Goal: Find specific page/section: Find specific page/section

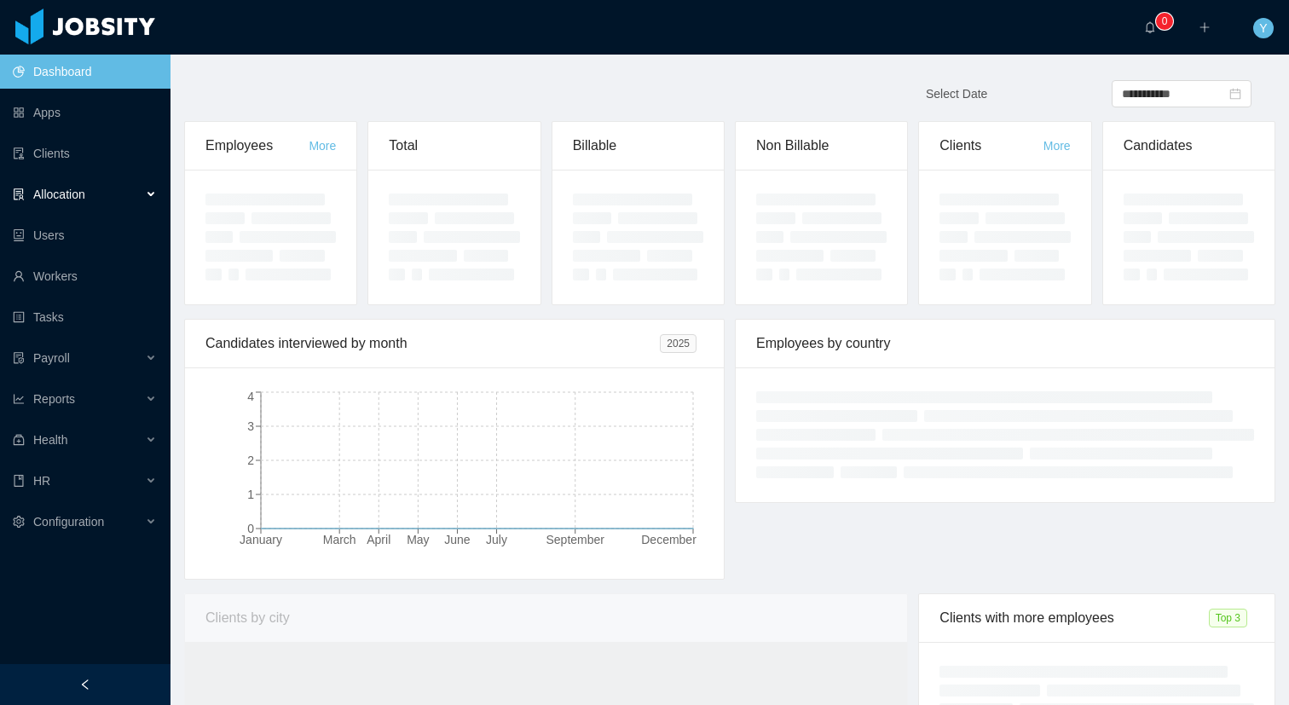
click at [106, 197] on div "Allocation" at bounding box center [85, 194] width 171 height 34
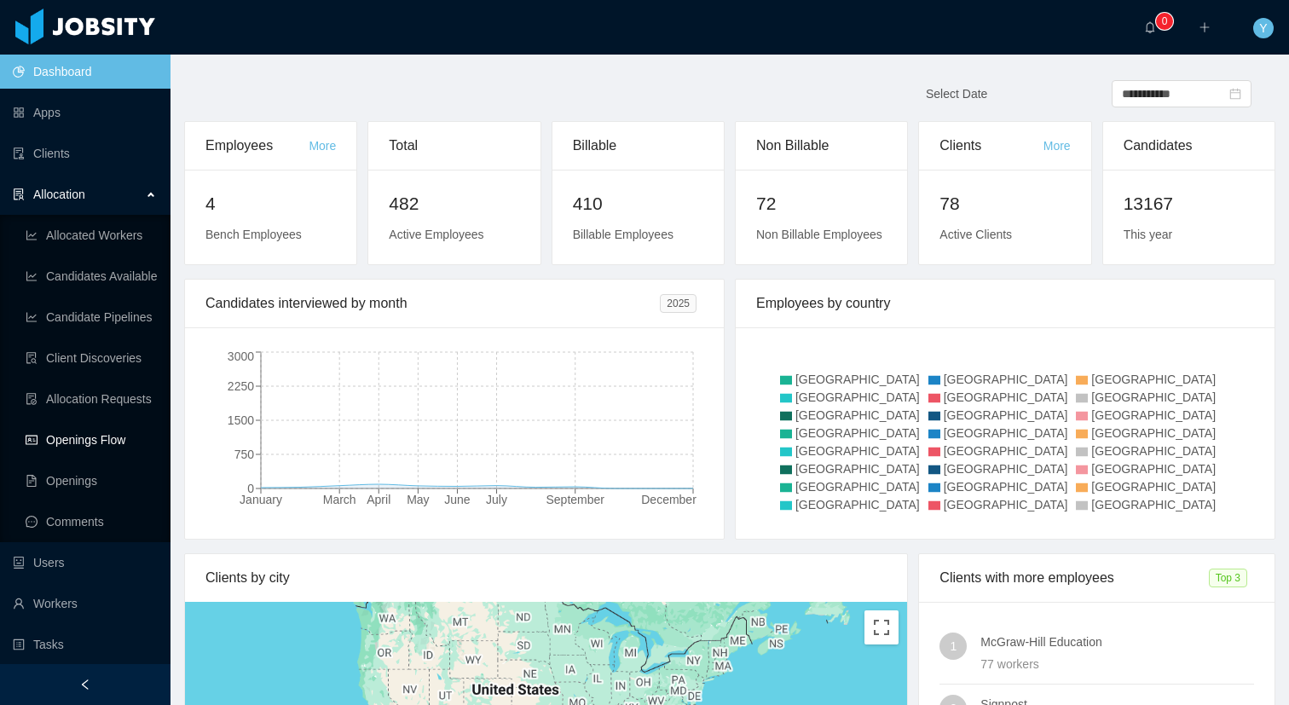
click at [90, 437] on link "Openings Flow" at bounding box center [91, 440] width 131 height 34
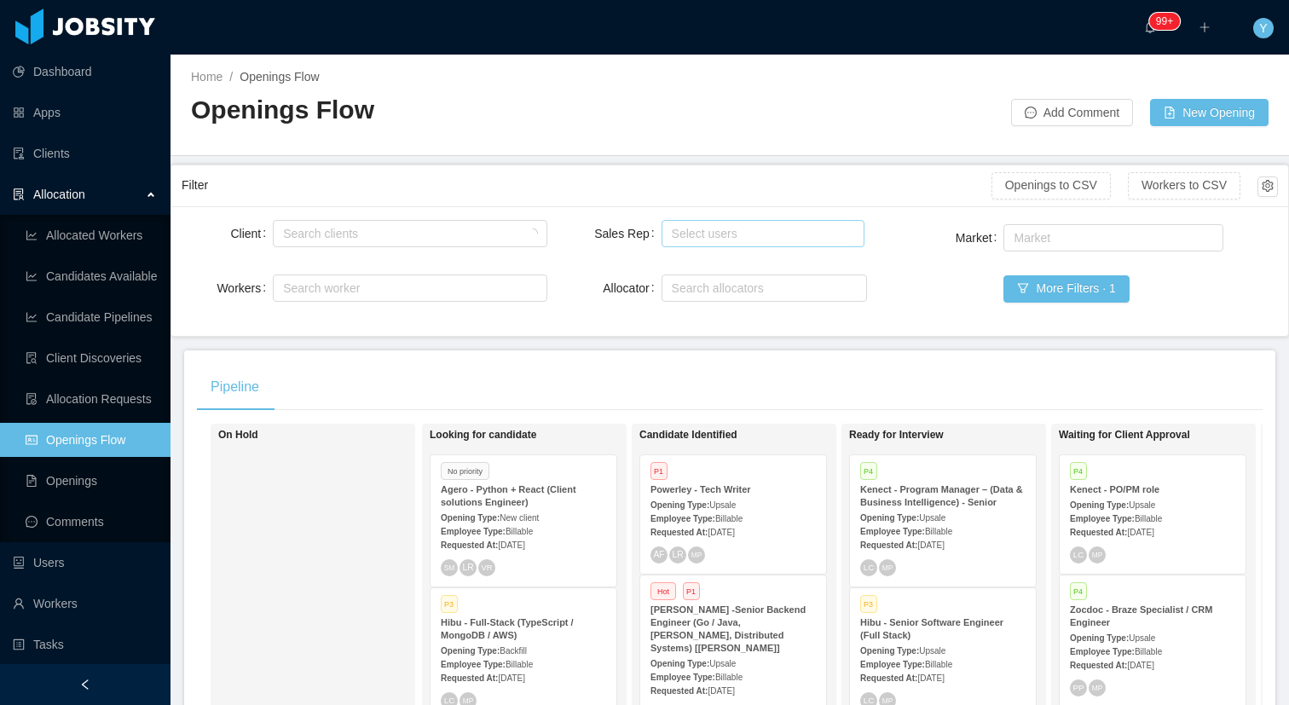
click at [736, 240] on div "Select users" at bounding box center [760, 233] width 176 height 17
click at [769, 230] on div "Select users" at bounding box center [760, 233] width 176 height 17
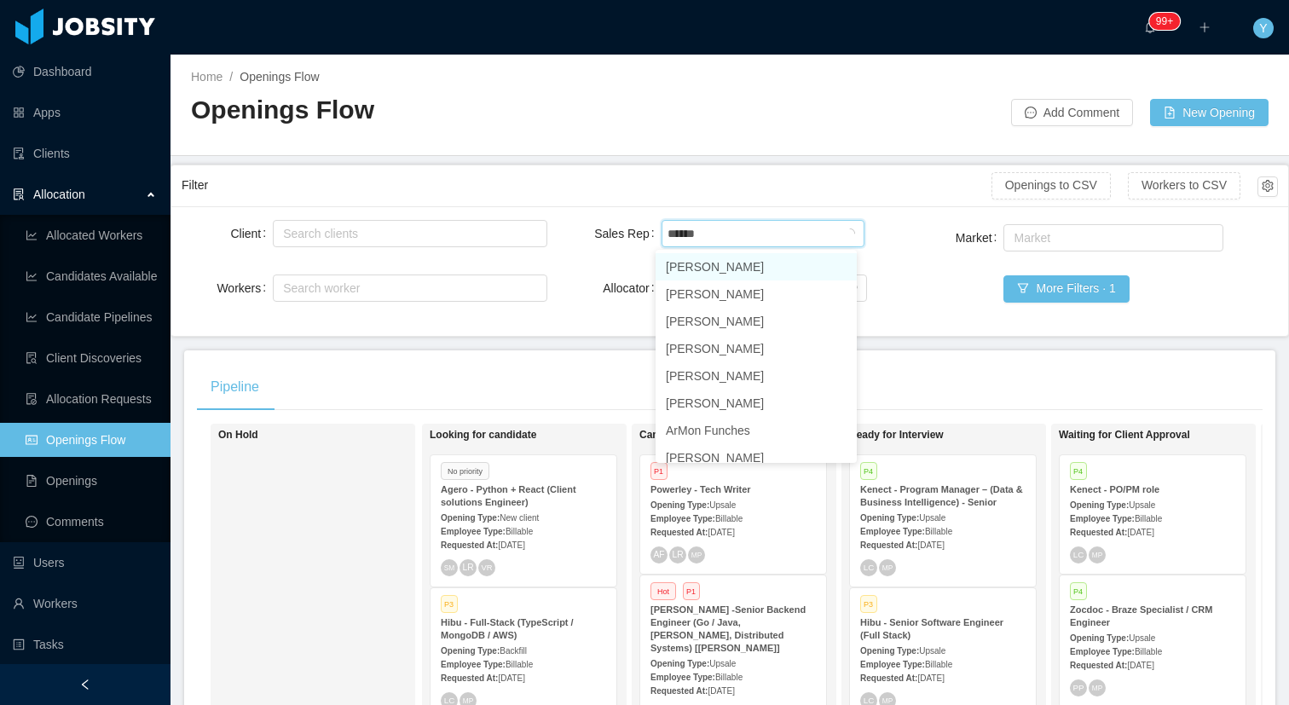
type input "*******"
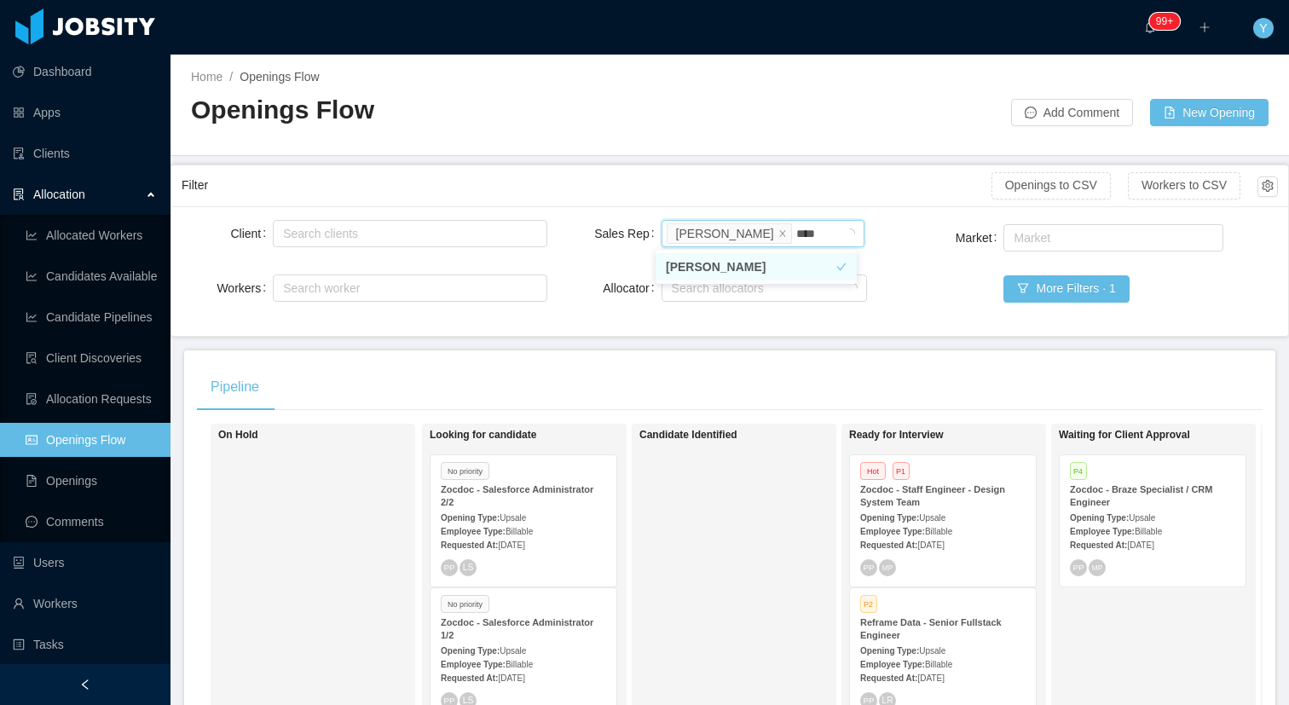
type input "*****"
click at [756, 257] on li "[PERSON_NAME]" at bounding box center [756, 266] width 201 height 27
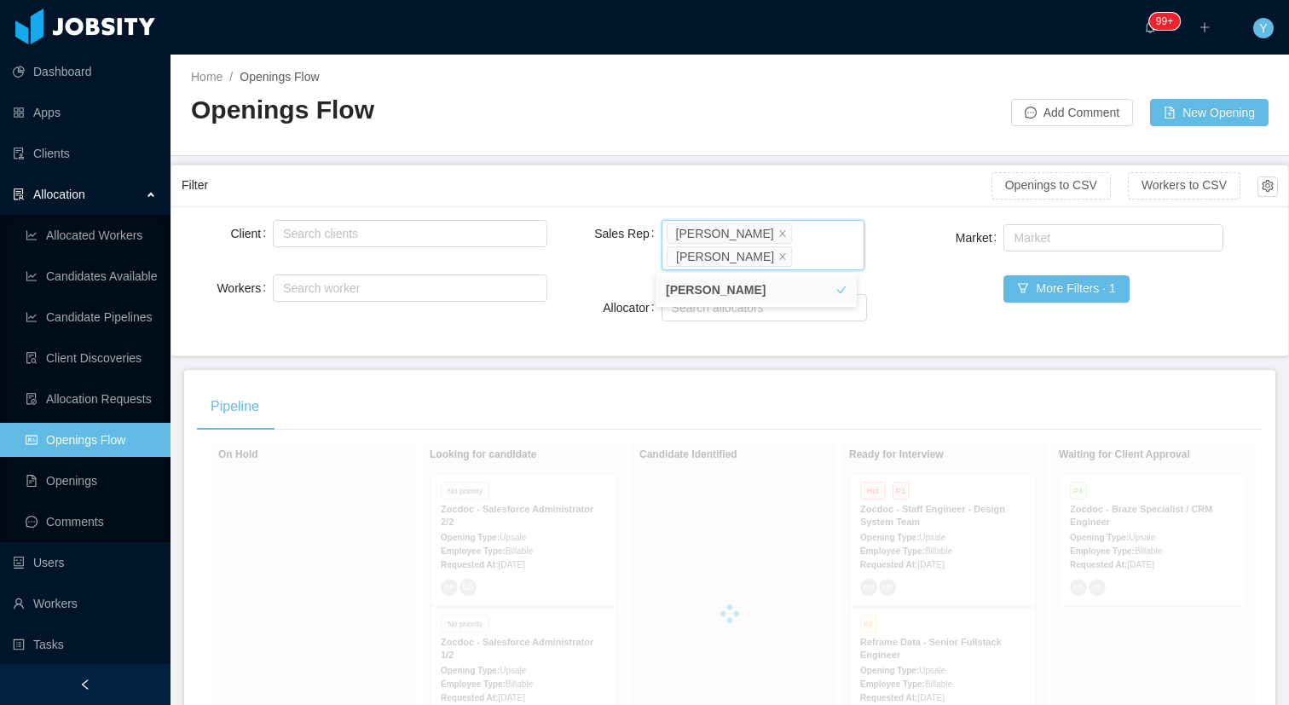
click at [943, 353] on div "Client Search clients Workers Search worker Sales Rep Select users [PERSON_NAME…" at bounding box center [729, 280] width 1117 height 149
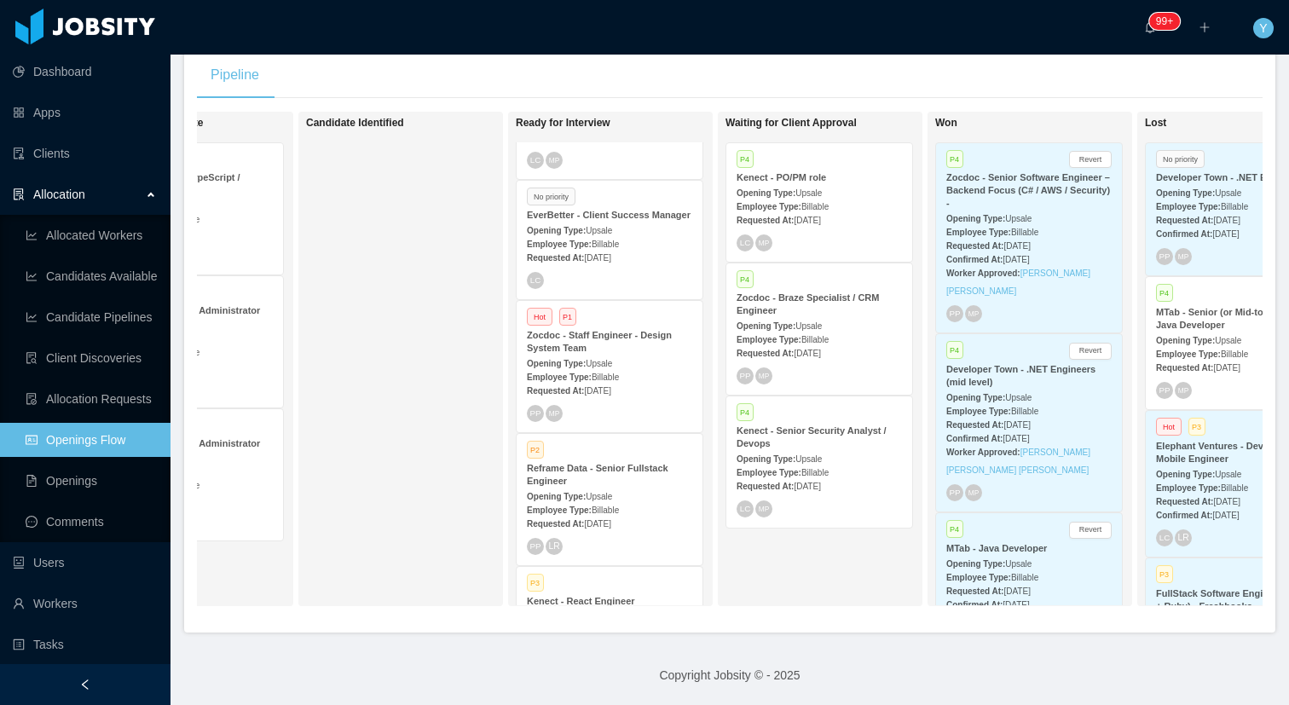
scroll to position [30, 0]
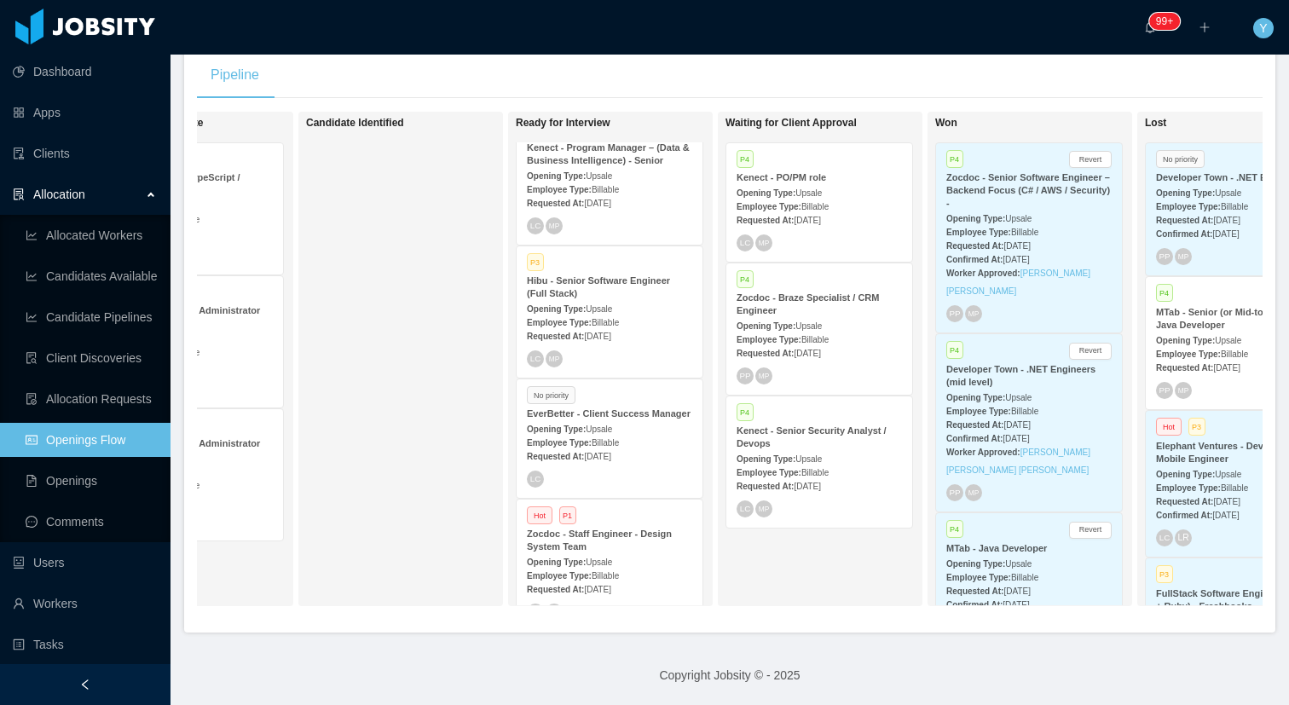
click at [826, 368] on div "PP MP" at bounding box center [819, 376] width 165 height 17
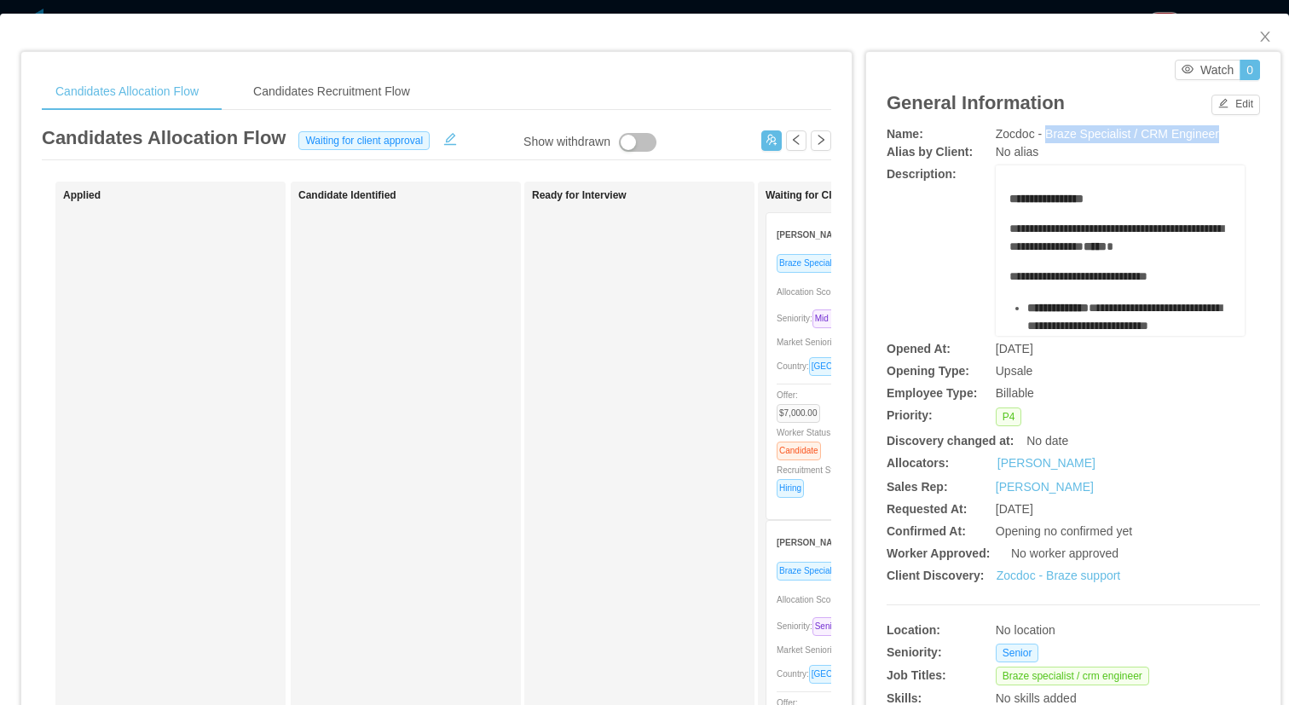
drag, startPoint x: 1042, startPoint y: 131, endPoint x: 1237, endPoint y: 128, distance: 194.5
click at [1237, 128] on div "Name: Zocdoc - Braze Specialist / CRM Engineer" at bounding box center [1074, 134] width 374 height 18
copy span "Braze Specialist / CRM Engineer"
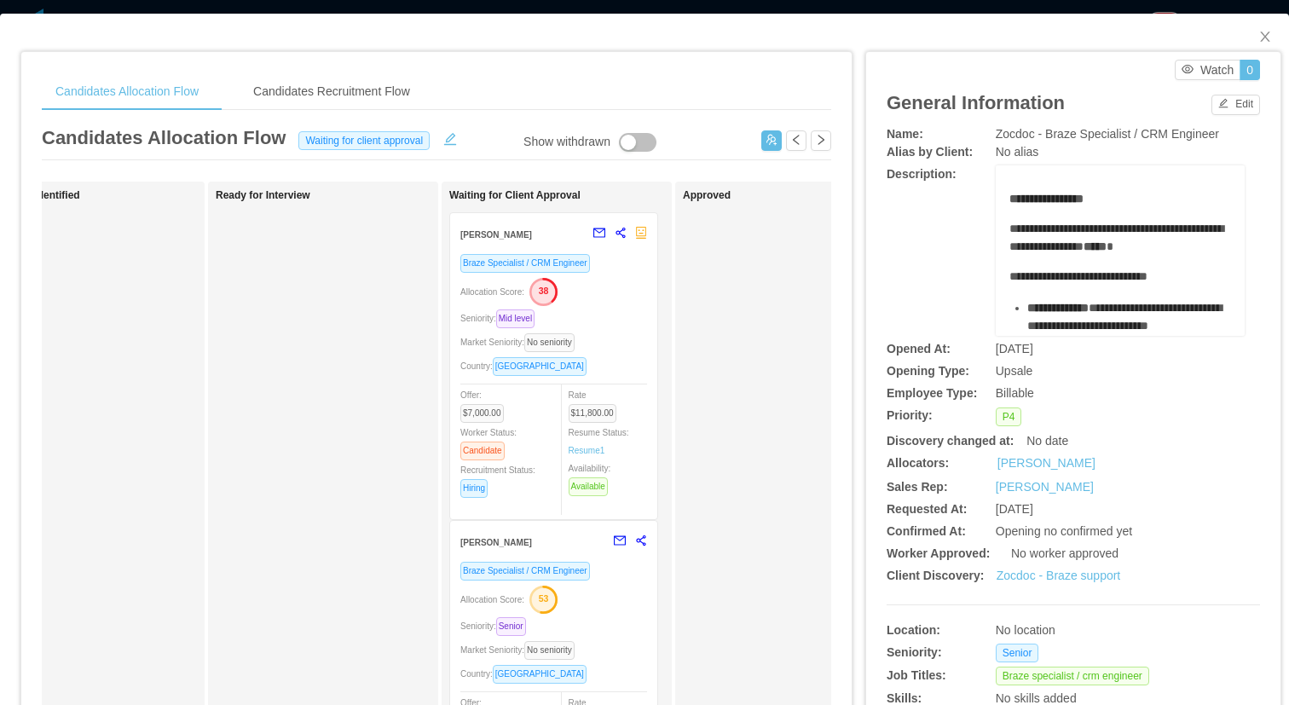
click at [717, 233] on div "Approved" at bounding box center [802, 607] width 239 height 837
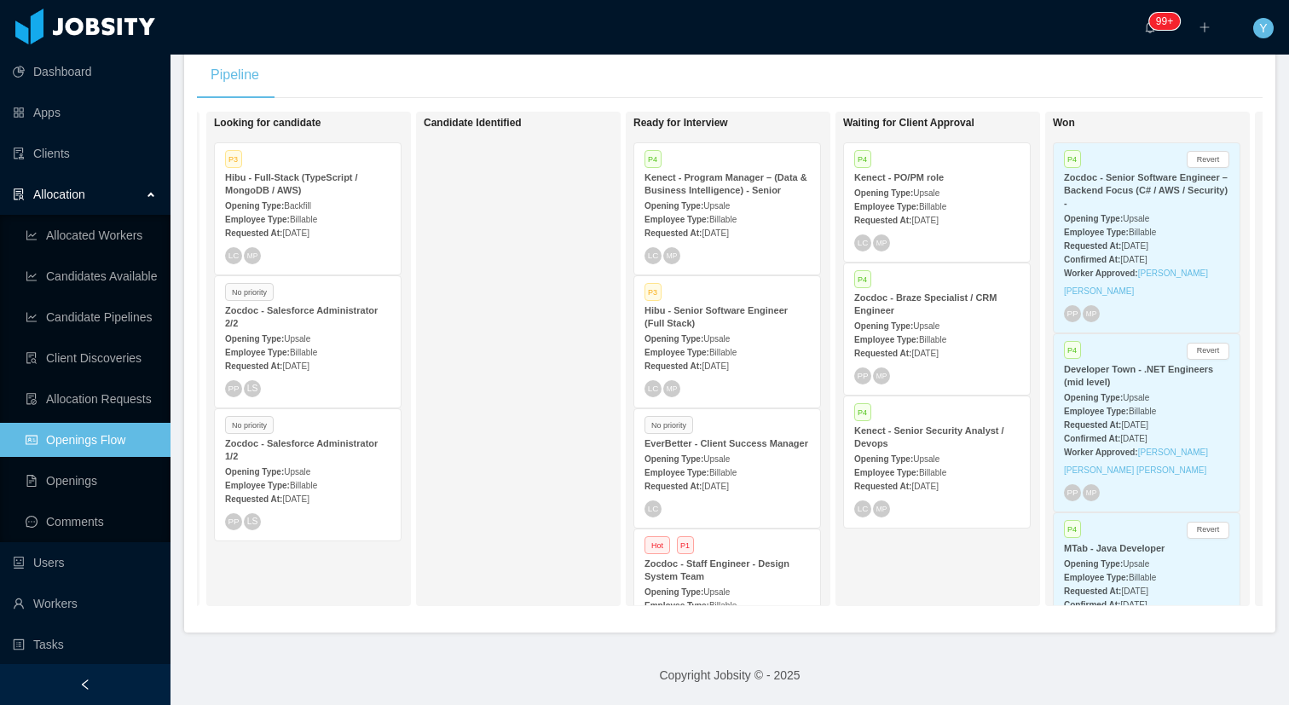
scroll to position [0, 92]
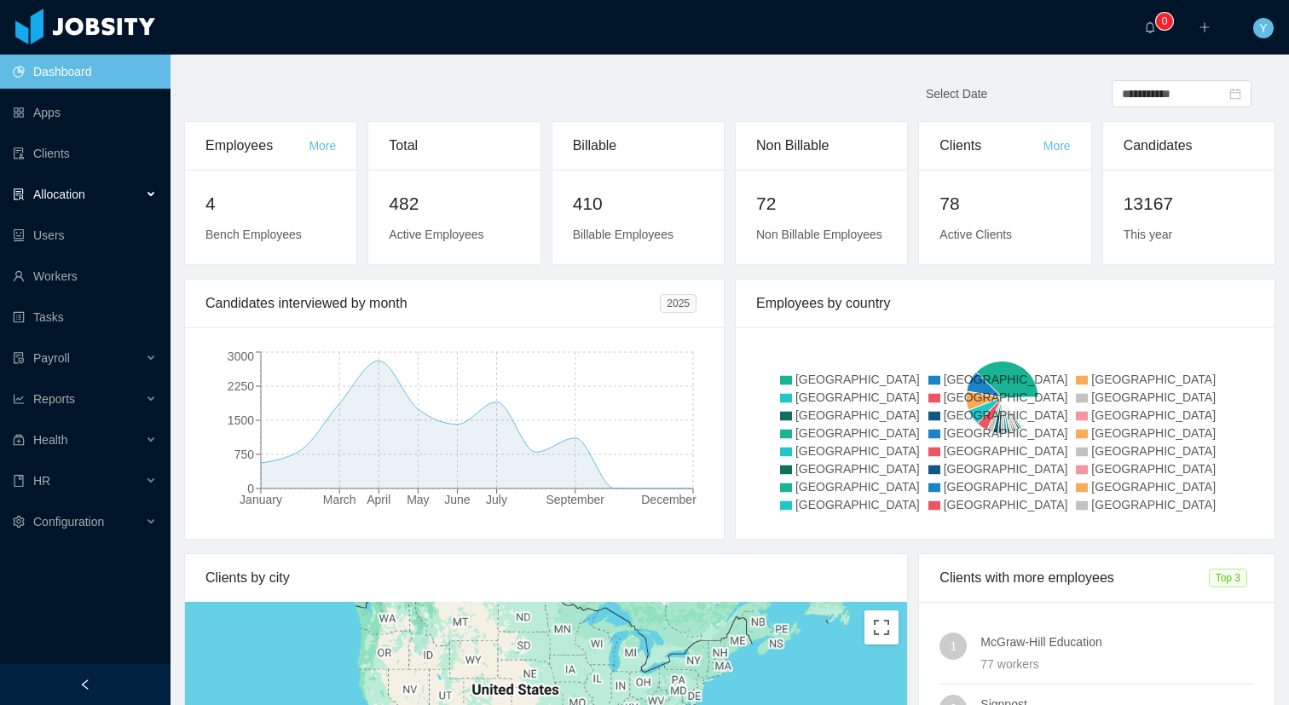
click at [72, 198] on span "Allocation" at bounding box center [59, 195] width 52 height 14
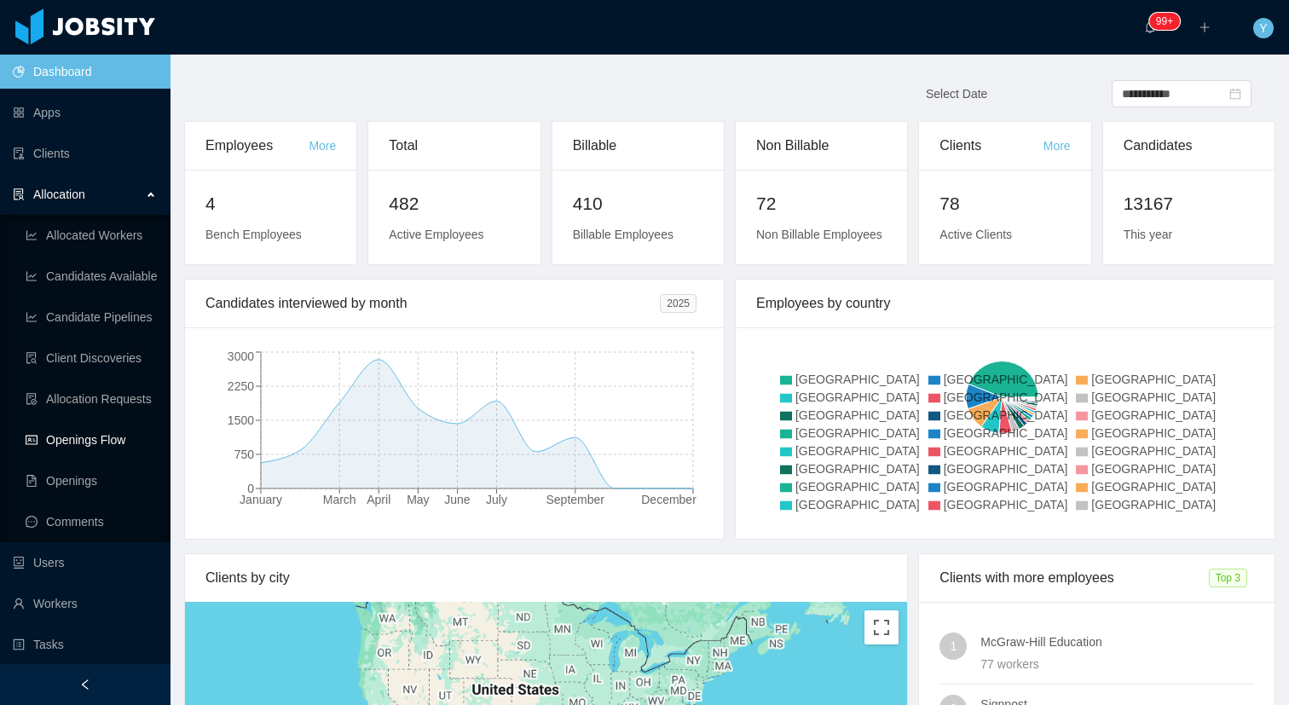
click at [95, 431] on link "Openings Flow" at bounding box center [91, 440] width 131 height 34
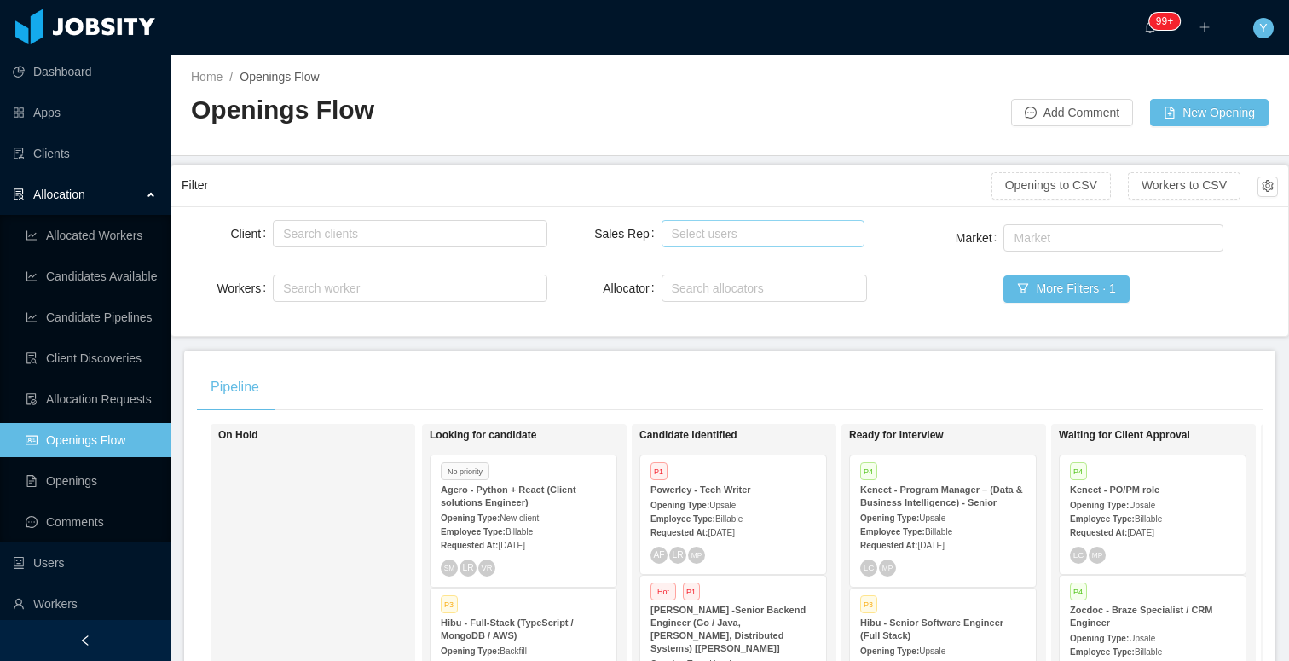
click at [692, 235] on div "Select users" at bounding box center [760, 233] width 176 height 17
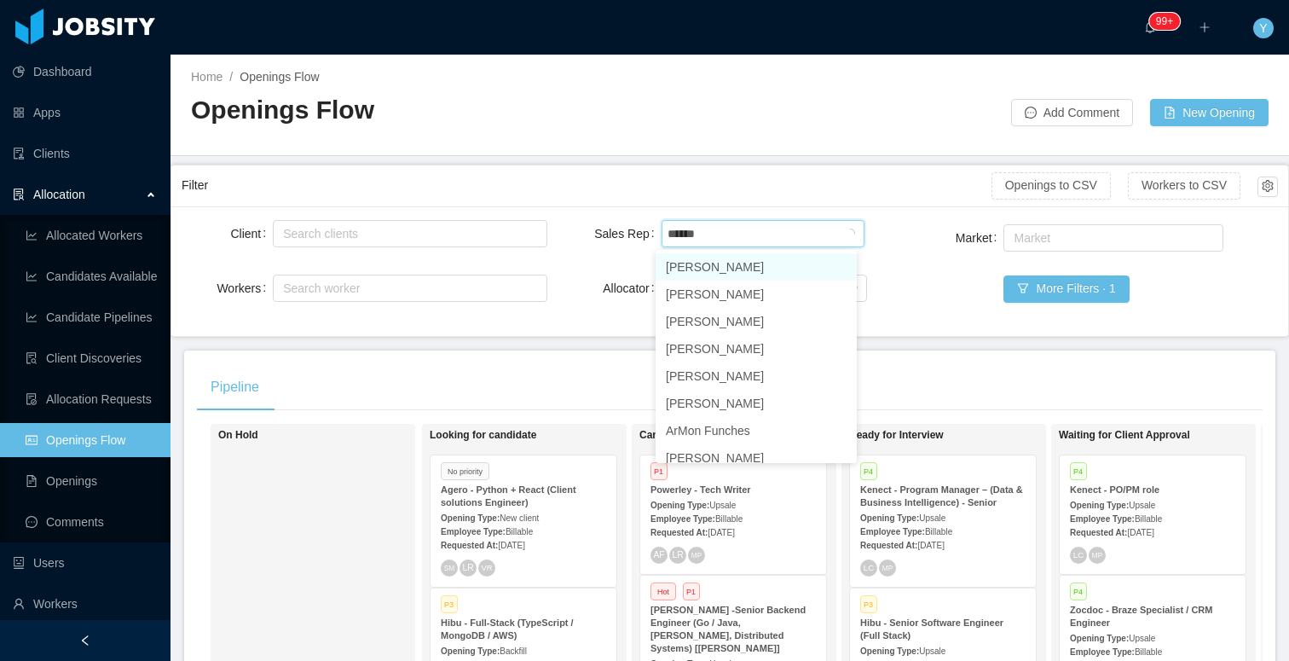
type input "*******"
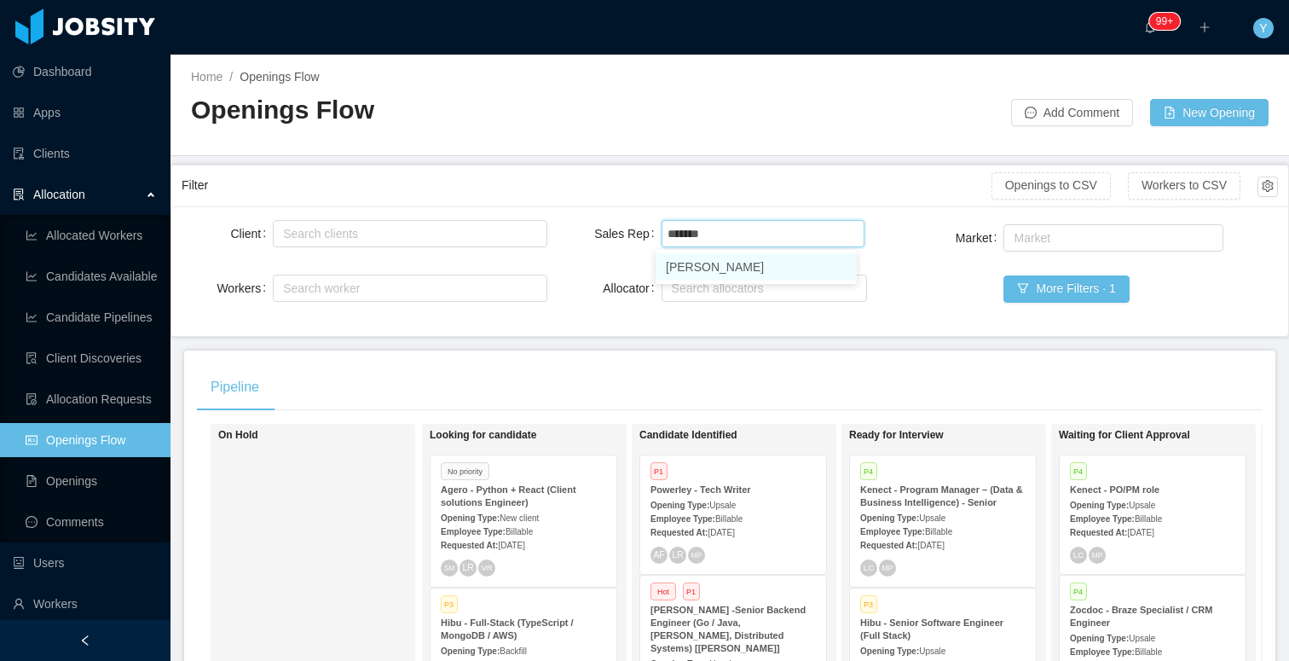
click at [728, 281] on ul "[PERSON_NAME]" at bounding box center [756, 267] width 201 height 34
click at [732, 272] on li "[PERSON_NAME]" at bounding box center [756, 266] width 201 height 27
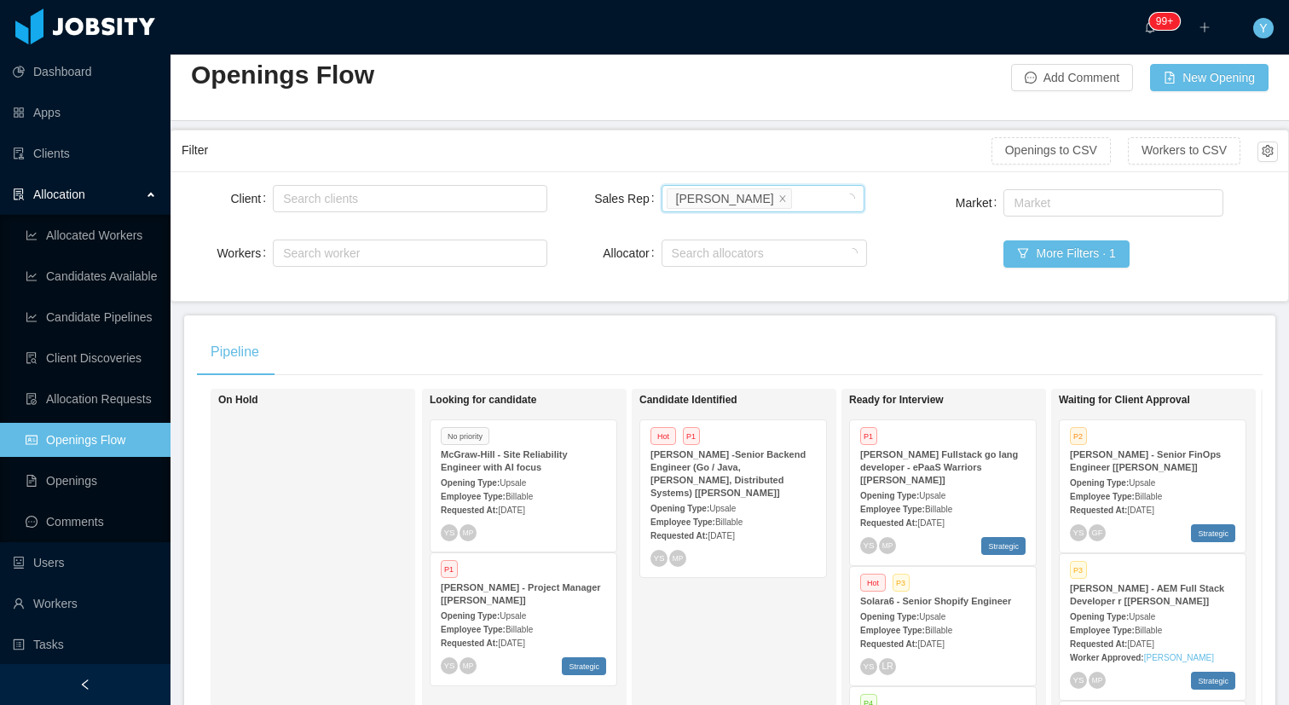
click at [913, 285] on div "Market Market More Filters · 1" at bounding box center [1096, 238] width 366 height 105
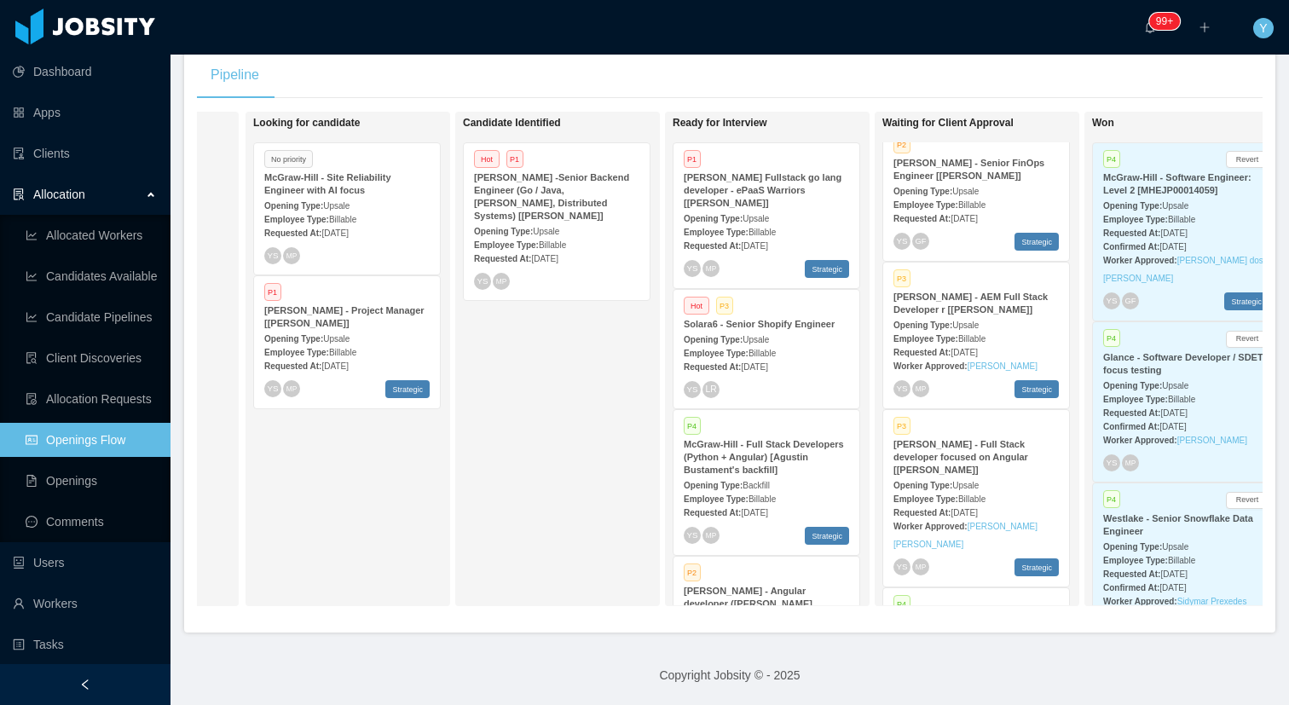
scroll to position [121, 0]
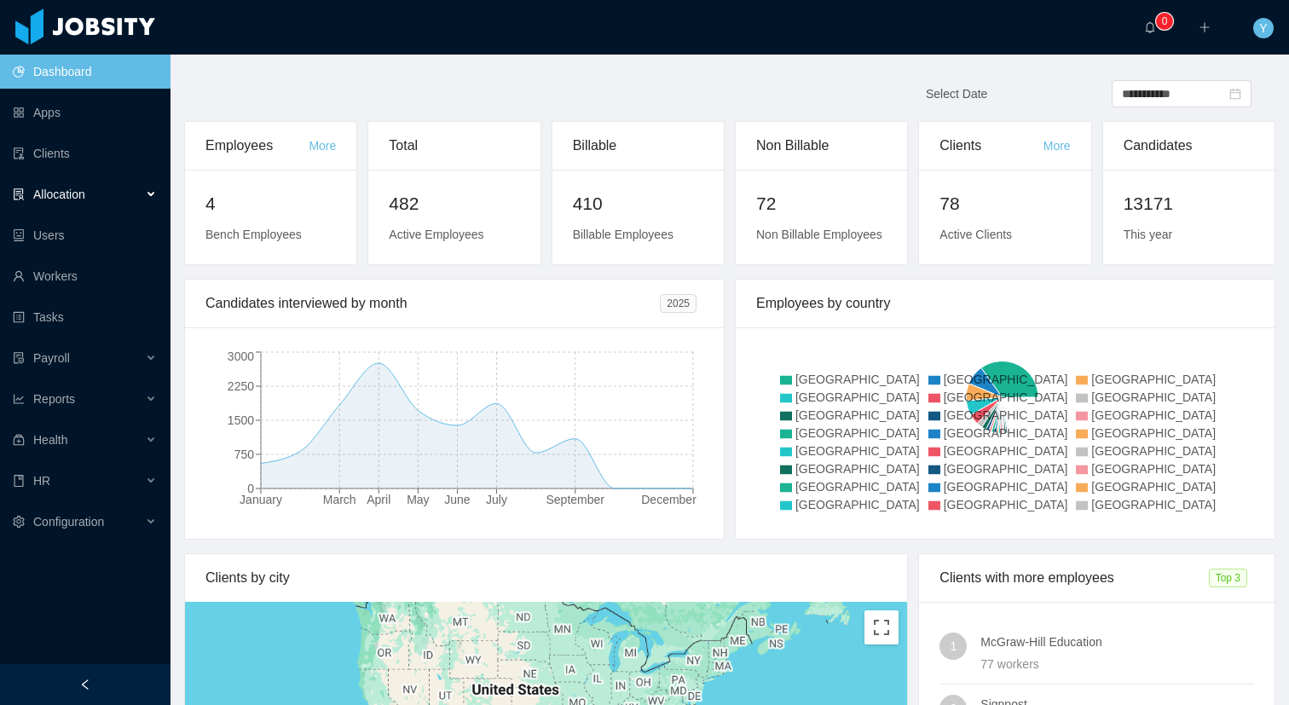
click at [107, 205] on div "Allocation" at bounding box center [85, 194] width 171 height 34
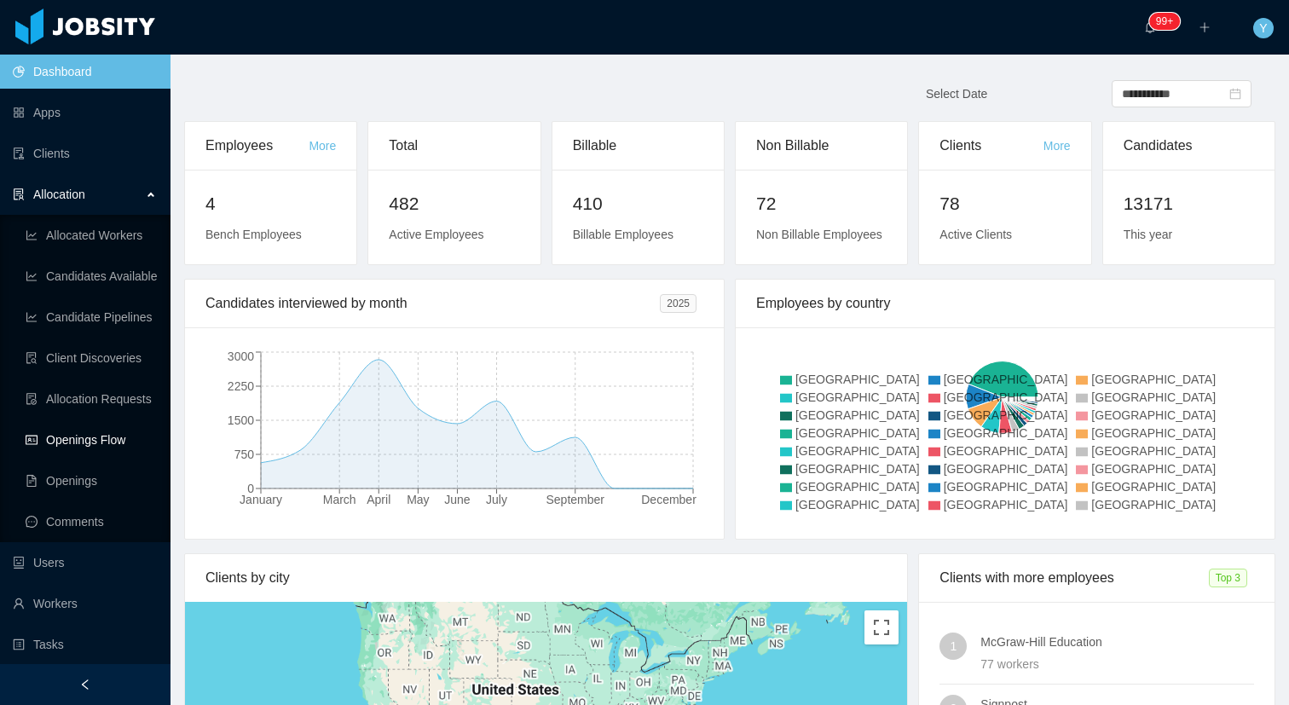
click at [88, 439] on link "Openings Flow" at bounding box center [91, 440] width 131 height 34
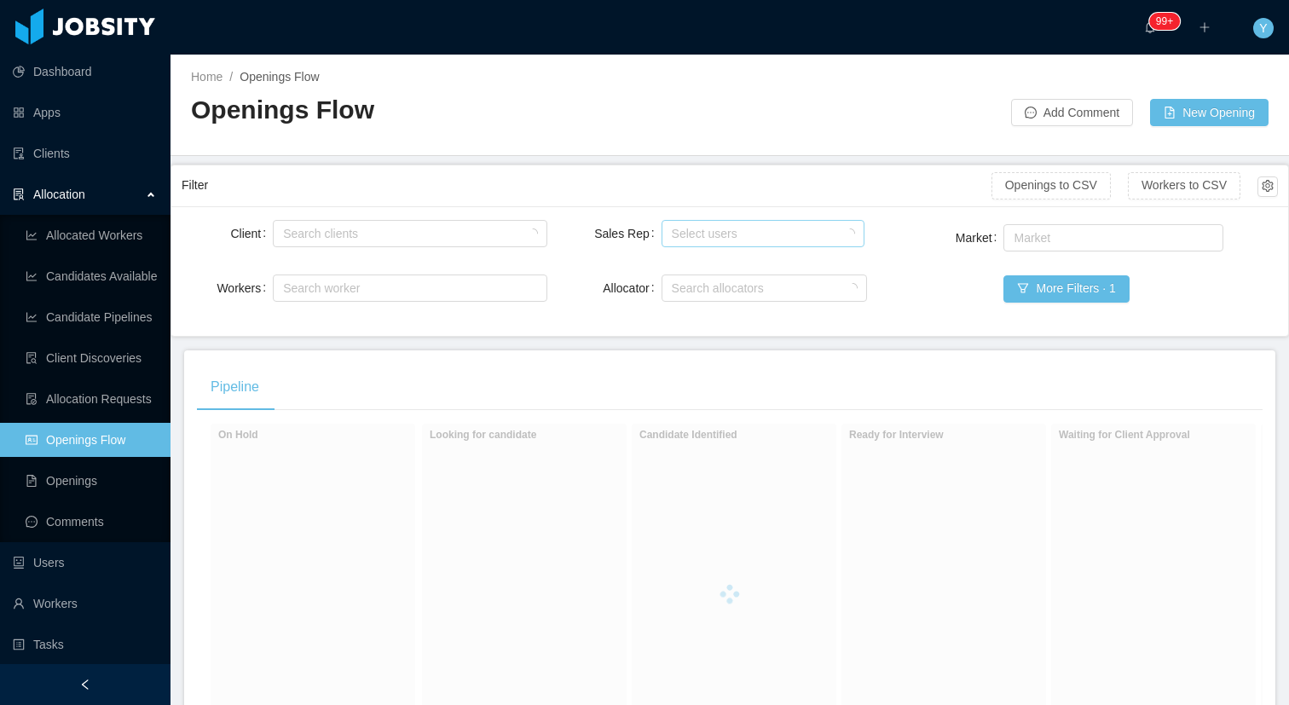
click at [686, 221] on div "Select users" at bounding box center [761, 234] width 188 height 26
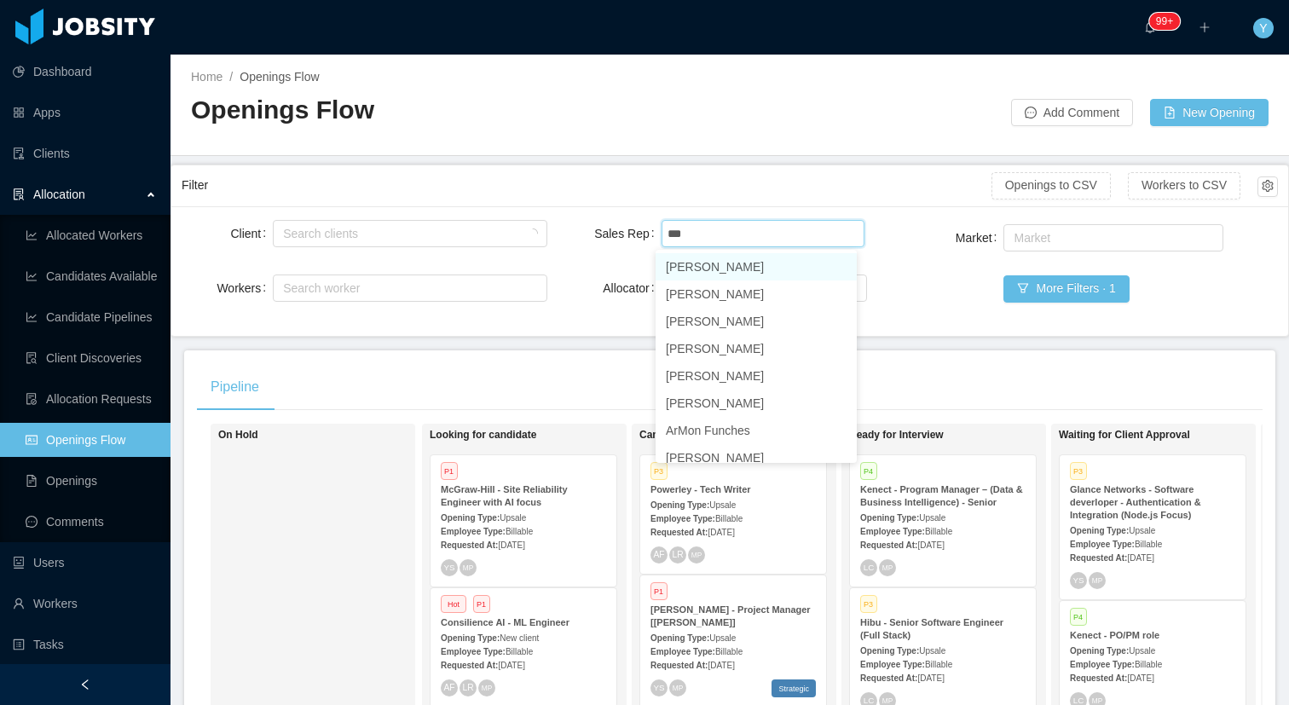
type input "****"
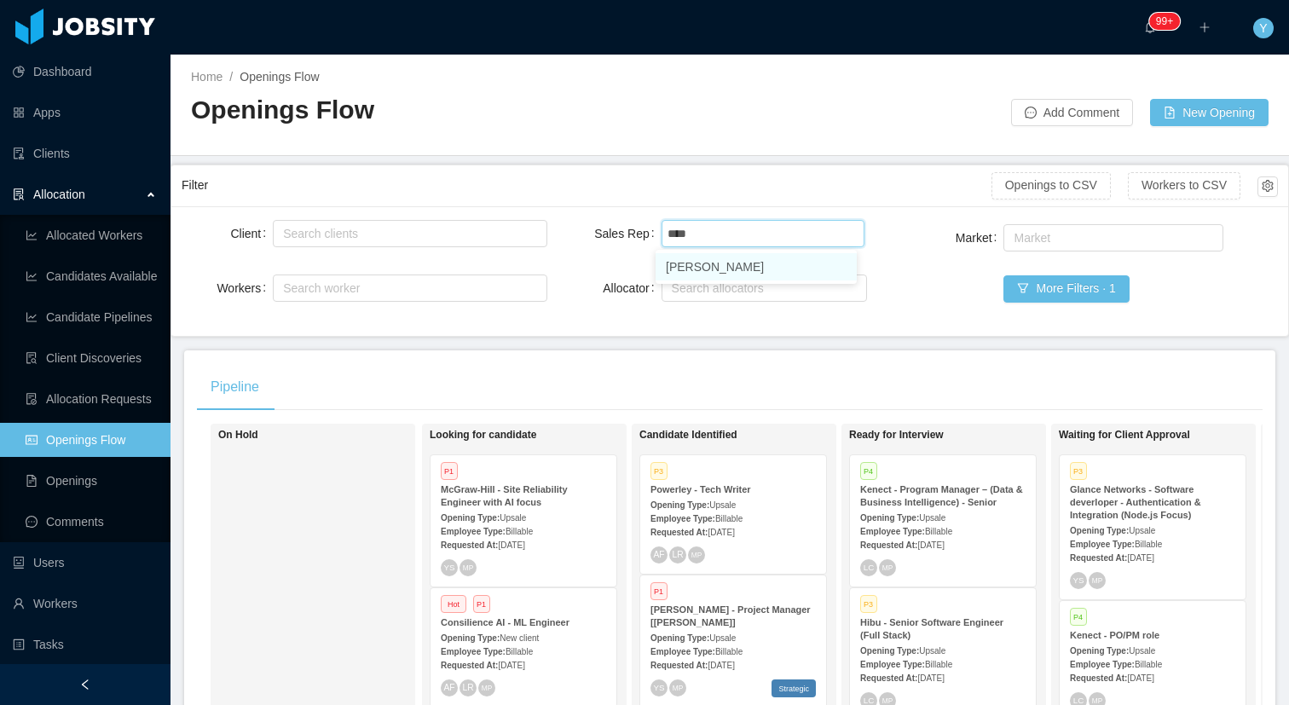
click at [716, 254] on li "[PERSON_NAME]" at bounding box center [756, 266] width 201 height 27
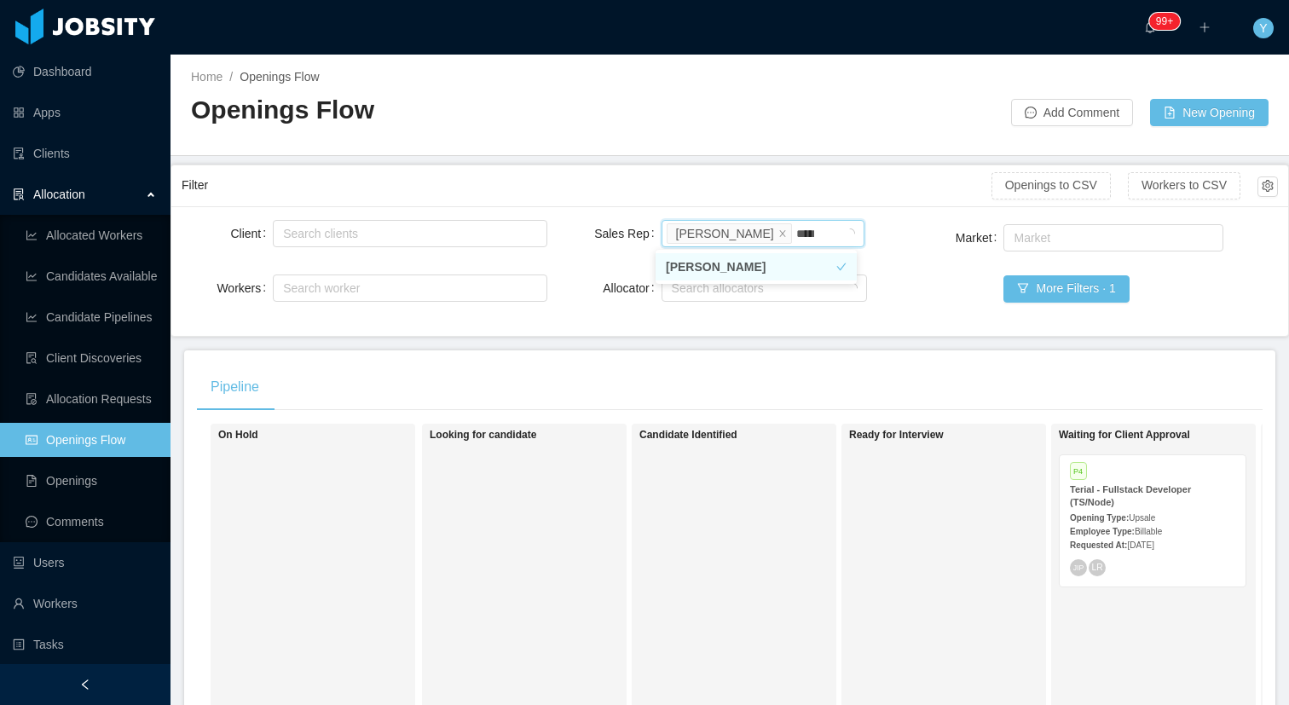
type input "******"
click at [805, 259] on li "[PERSON_NAME]" at bounding box center [756, 266] width 201 height 27
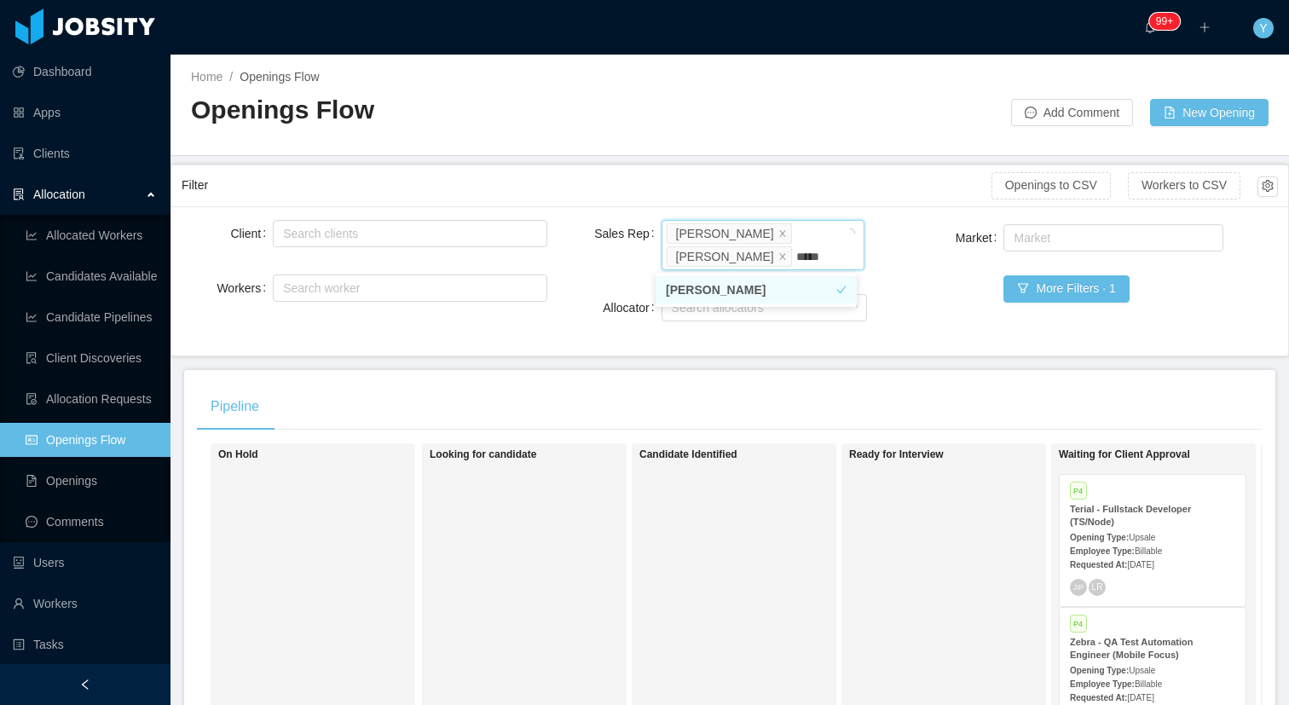
type input "******"
click at [736, 294] on li "[PERSON_NAME]" at bounding box center [756, 289] width 201 height 27
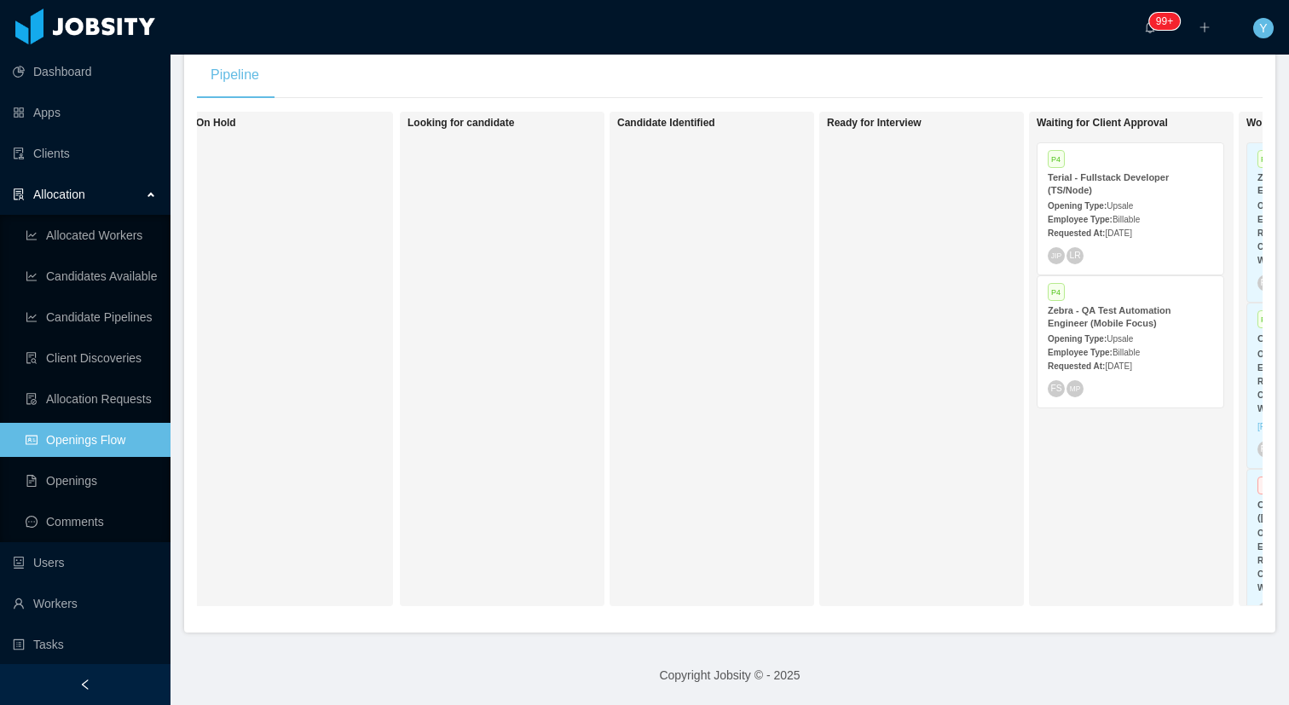
scroll to position [0, 140]
